Goal: Find specific page/section: Find specific page/section

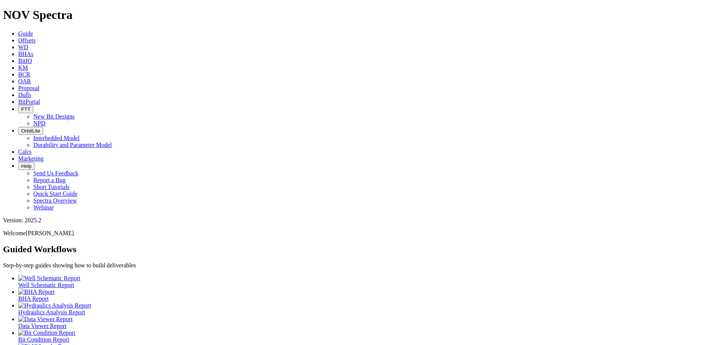
click at [40, 98] on span "BitPortal" at bounding box center [29, 101] width 22 height 6
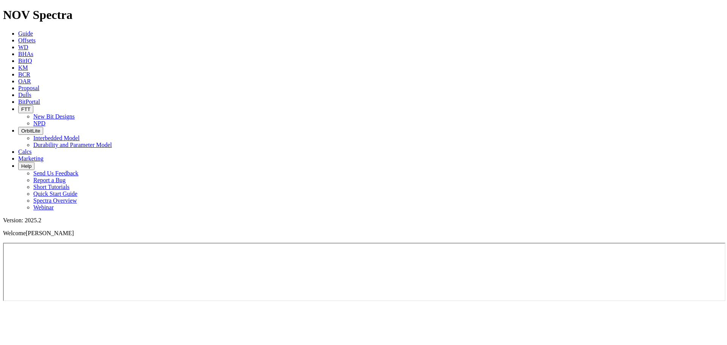
click at [40, 128] on span "OrbitLite" at bounding box center [30, 131] width 19 height 6
click at [80, 135] on link "Interbedded Model" at bounding box center [56, 138] width 46 height 6
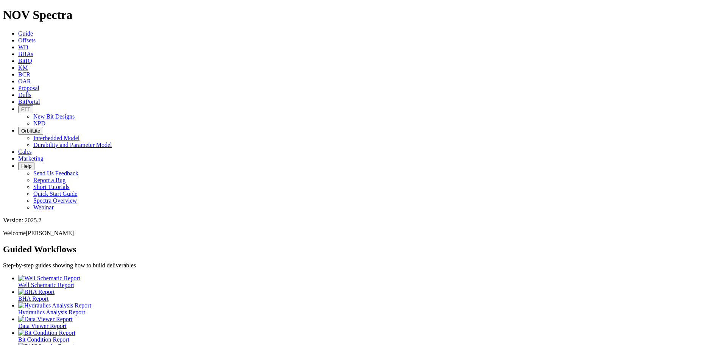
click at [36, 37] on link "Offsets" at bounding box center [26, 40] width 17 height 6
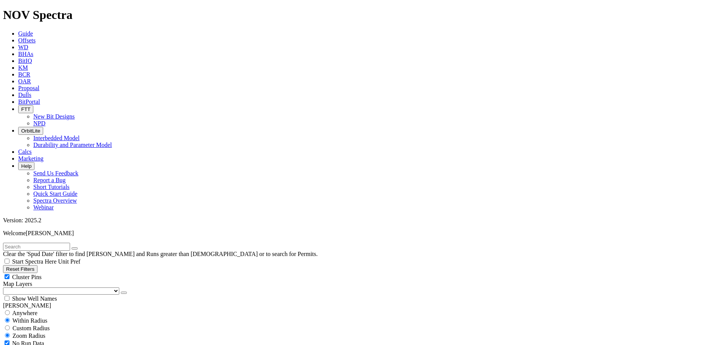
click at [56, 243] on input "text" at bounding box center [36, 247] width 67 height 8
type input "A312502"
click at [79, 247] on button "submit" at bounding box center [82, 248] width 6 height 2
